Goal: Download file/media

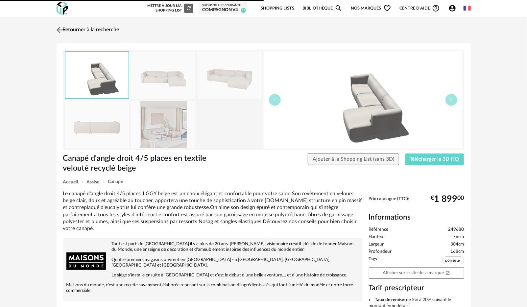
click at [66, 30] on link "Retourner à la recherche" at bounding box center [87, 30] width 64 height 14
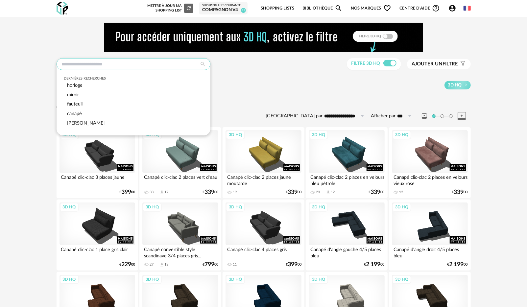
click at [108, 65] on input "text" at bounding box center [134, 64] width 154 height 12
type input "*"
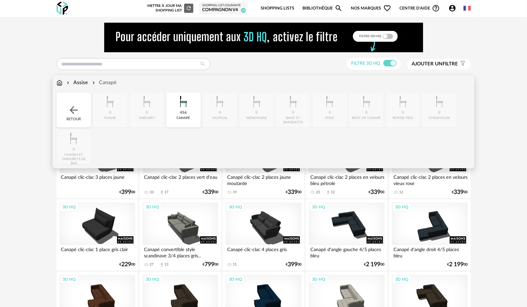
click at [82, 84] on div "Assise" at bounding box center [76, 83] width 23 height 8
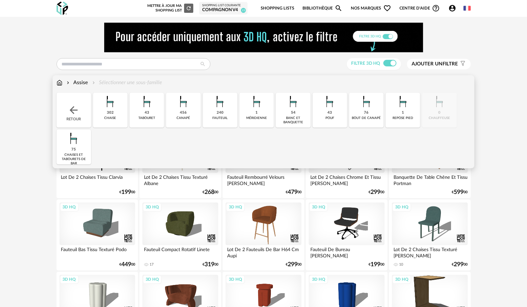
click at [295, 114] on div "54" at bounding box center [293, 113] width 5 height 5
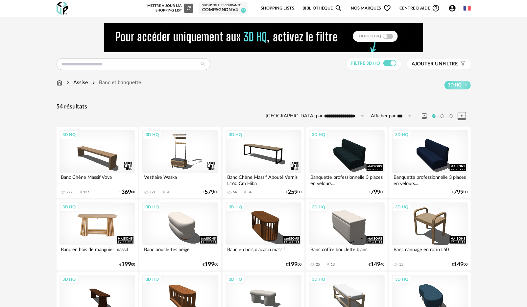
scroll to position [33, 0]
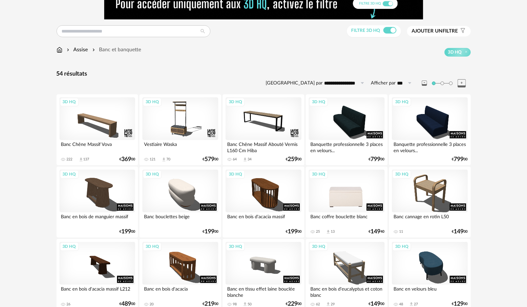
click at [362, 197] on div "3D HQ" at bounding box center [347, 191] width 76 height 43
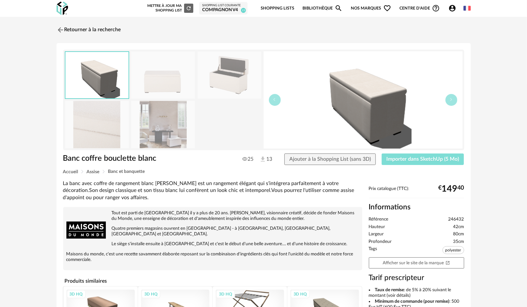
click at [399, 159] on span "Importer dans SketchUp (5 Mo)" at bounding box center [423, 159] width 73 height 5
